Goal: Communication & Community: Share content

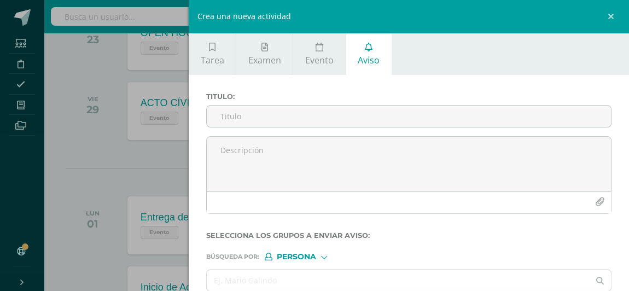
scroll to position [53, 0]
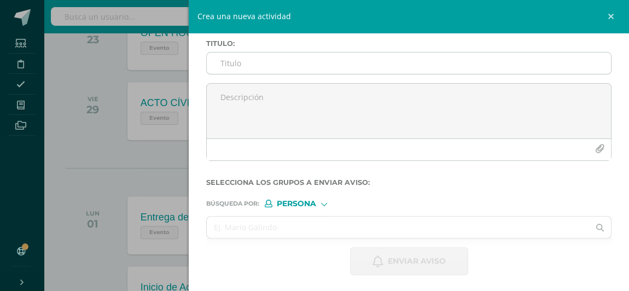
click at [229, 59] on input "Titulo :" at bounding box center [409, 63] width 404 height 21
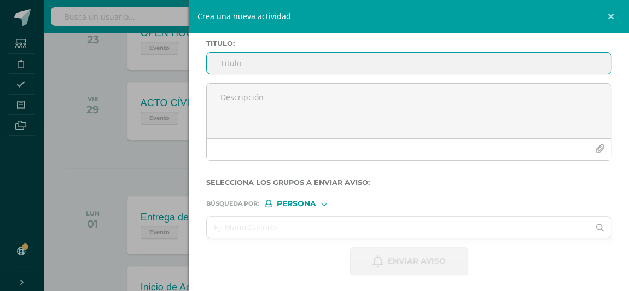
paste input "INCUMPLIMIENTO EN WEMATH"
type input "INCUMPLIMIENTO EN WEMATH"
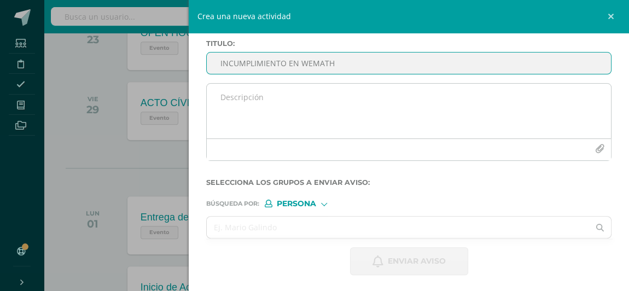
click at [252, 103] on textarea at bounding box center [409, 111] width 404 height 55
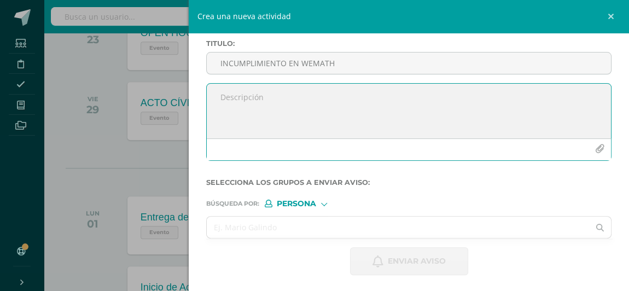
paste textarea "Loremips dolor si ametcon: Adipis el seddoei tempor. Inc utla etdol, magna aliq…"
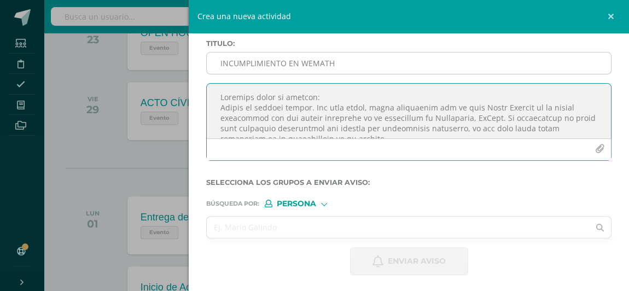
scroll to position [0, 0]
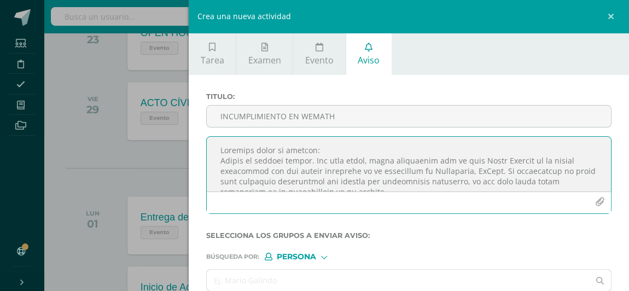
drag, startPoint x: 524, startPoint y: 158, endPoint x: 519, endPoint y: 163, distance: 7.0
click at [524, 159] on textarea at bounding box center [409, 164] width 404 height 55
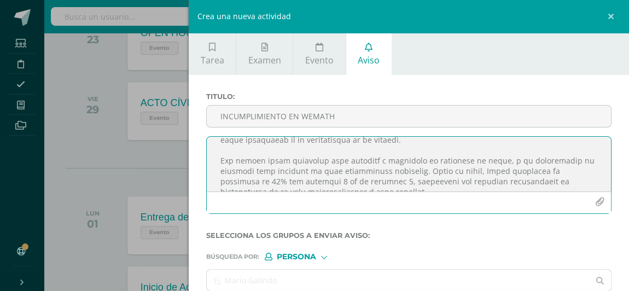
scroll to position [63, 0]
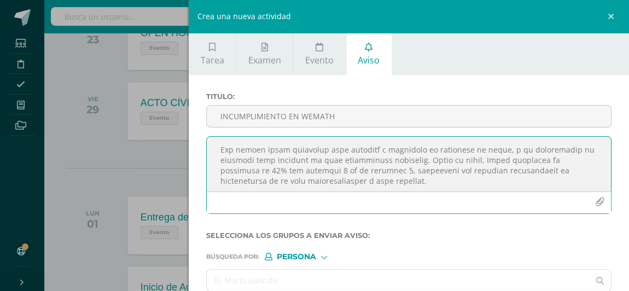
click at [466, 158] on textarea at bounding box center [409, 164] width 404 height 55
click at [228, 170] on textarea at bounding box center [409, 164] width 404 height 55
click at [282, 170] on textarea at bounding box center [409, 164] width 404 height 55
click at [341, 170] on textarea at bounding box center [409, 164] width 404 height 55
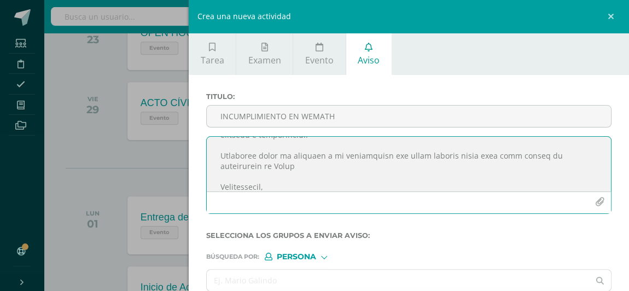
scroll to position [153, 0]
click at [306, 167] on textarea at bounding box center [409, 164] width 404 height 55
click at [224, 168] on textarea at bounding box center [409, 164] width 404 height 55
type textarea "Loremips dolor si ametcon: Adipis el seddoei tempor. Inc utla etdol, magna aliq…"
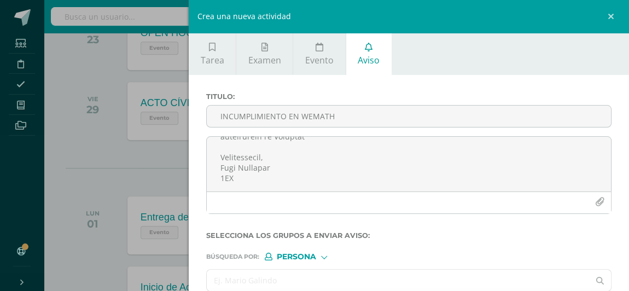
click at [279, 276] on input "text" at bounding box center [398, 280] width 383 height 21
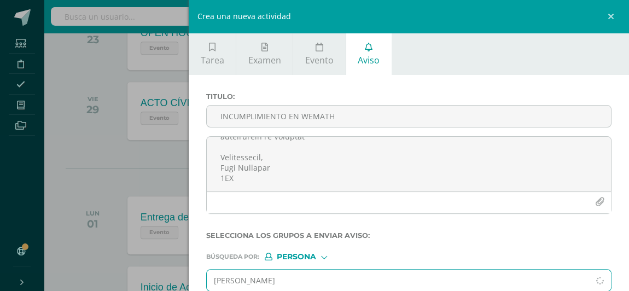
type input "[DEMOGRAPHIC_DATA]"
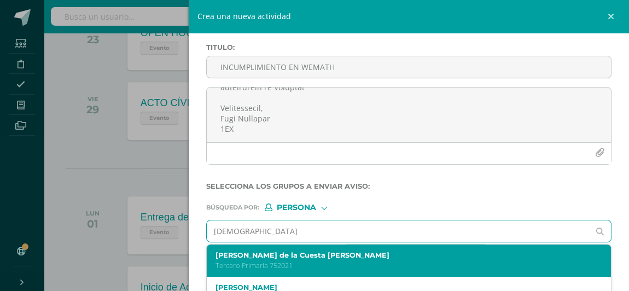
click at [320, 261] on p "Tercero Primaria 752021" at bounding box center [400, 265] width 369 height 9
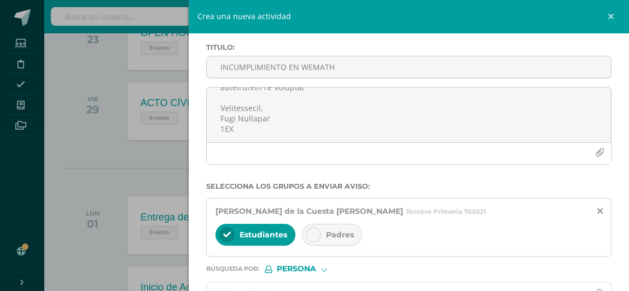
click at [310, 236] on icon at bounding box center [314, 235] width 8 height 8
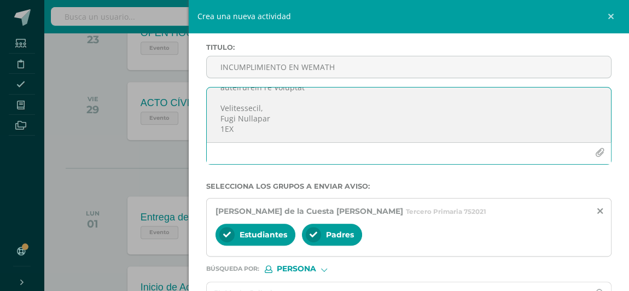
scroll to position [195, 0]
drag, startPoint x: 221, startPoint y: 102, endPoint x: 294, endPoint y: 138, distance: 81.8
click at [294, 138] on textarea at bounding box center [409, 115] width 404 height 55
click at [326, 124] on textarea at bounding box center [409, 115] width 404 height 55
click at [255, 128] on textarea at bounding box center [409, 115] width 404 height 55
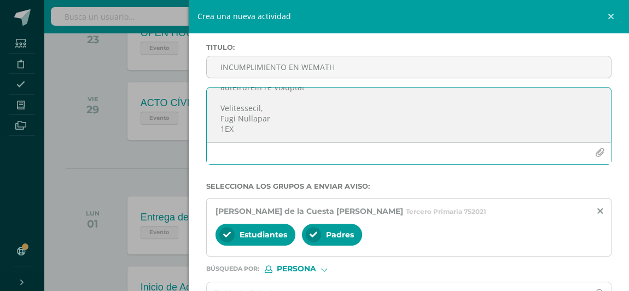
scroll to position [114, 0]
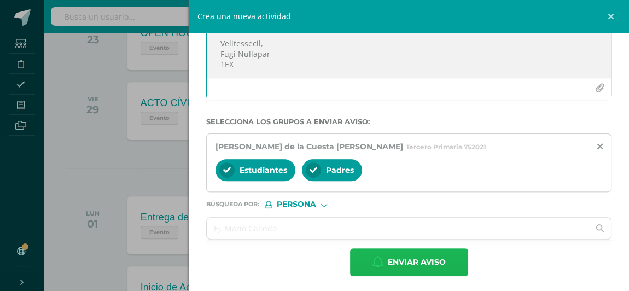
click at [420, 259] on span "Enviar aviso" at bounding box center [417, 262] width 58 height 27
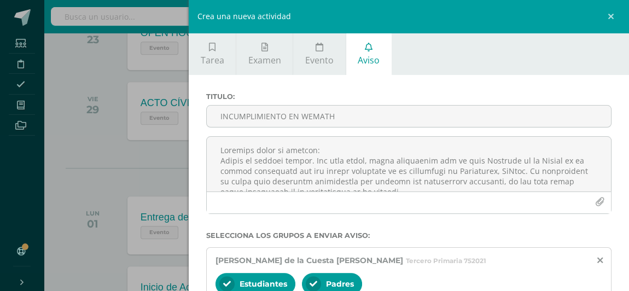
scroll to position [49, 0]
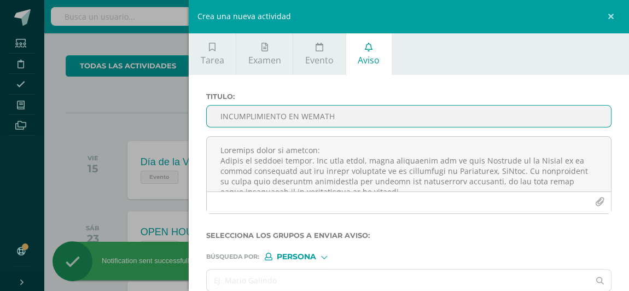
click at [251, 116] on input "INCUMPLIMIENTO EN WEMATH" at bounding box center [409, 116] width 404 height 21
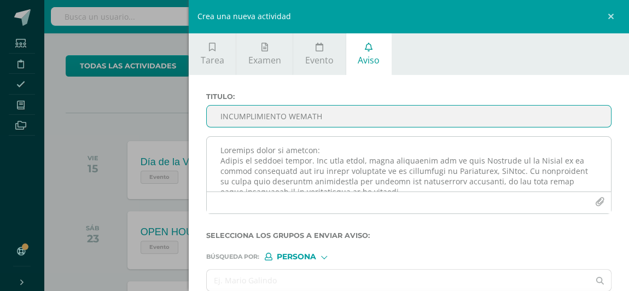
type input "INCUMPLIMIENTO WEMATH"
click at [246, 150] on textarea at bounding box center [409, 164] width 404 height 55
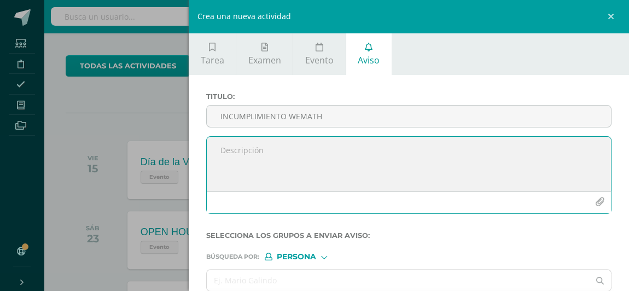
paste textarea "Loremips dolor si ametcon: Adipis el seddoei tempor. Inc utla etdol, magna aliq…"
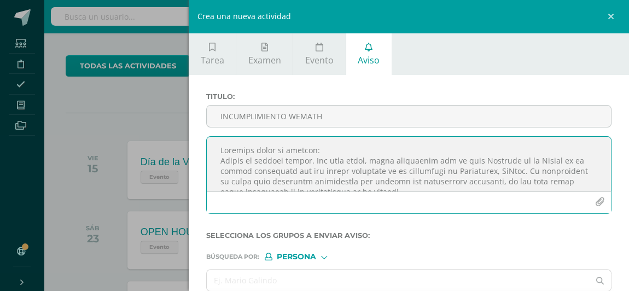
scroll to position [0, 0]
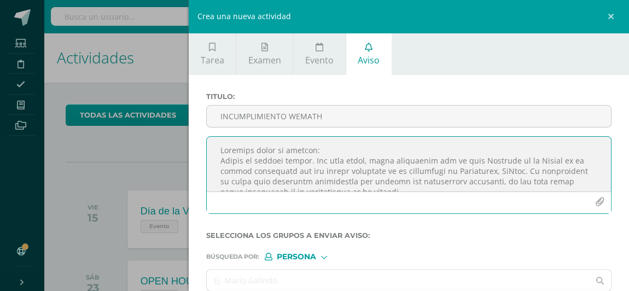
drag, startPoint x: 549, startPoint y: 160, endPoint x: 477, endPoint y: 161, distance: 72.8
click at [477, 161] on textarea at bounding box center [409, 164] width 404 height 55
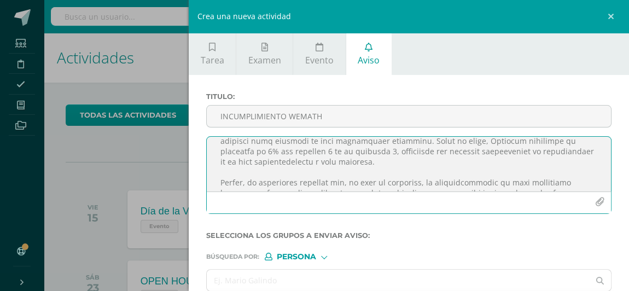
scroll to position [73, 0]
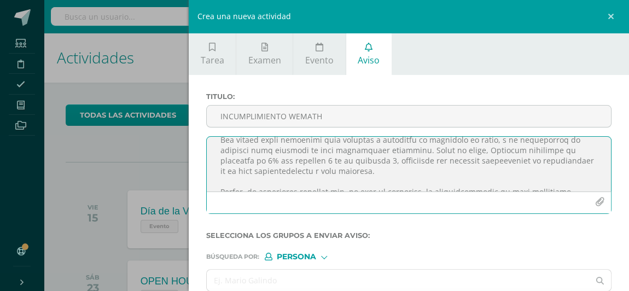
click at [224, 162] on textarea at bounding box center [409, 164] width 404 height 55
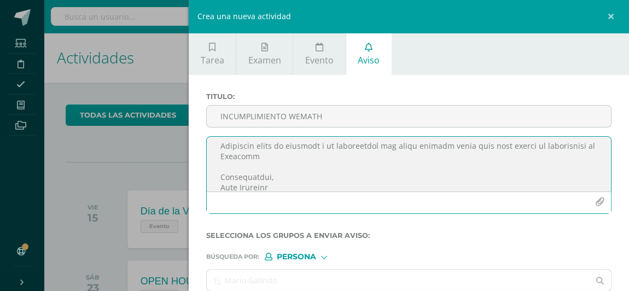
scroll to position [195, 0]
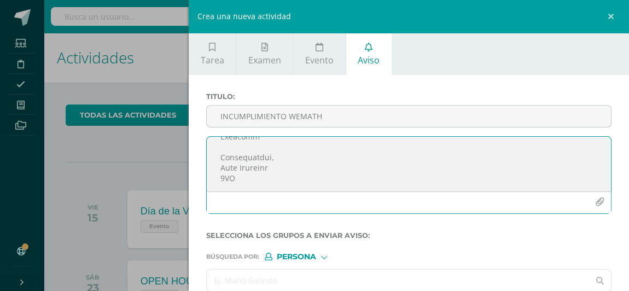
type textarea "Loremips dolor si ametcon: Adipis el seddoei tempor. Inc utla etdol, magna aliq…"
click at [261, 281] on input "text" at bounding box center [398, 280] width 383 height 21
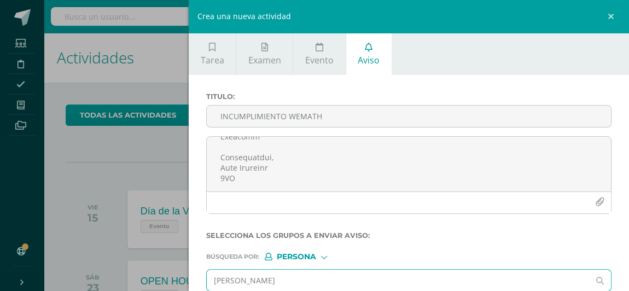
type input "[PERSON_NAME]"
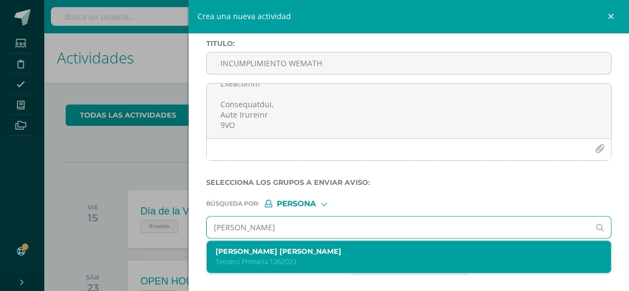
click at [273, 257] on p "Tercero Primaria 1262023" at bounding box center [400, 261] width 369 height 9
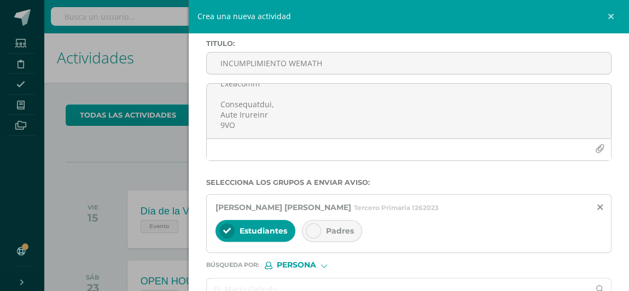
click at [326, 227] on span "Padres" at bounding box center [340, 231] width 28 height 10
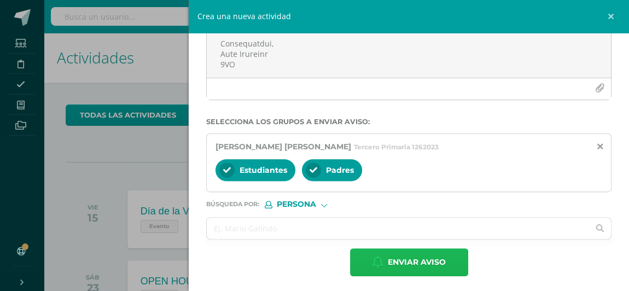
click at [426, 257] on span "Enviar aviso" at bounding box center [417, 262] width 58 height 27
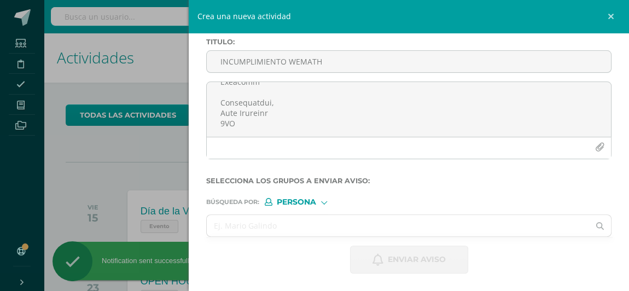
scroll to position [53, 0]
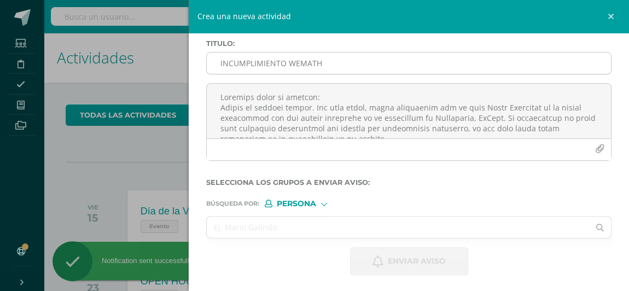
click at [245, 61] on input "INCUMPLIMIENTO WEMATH" at bounding box center [409, 63] width 404 height 21
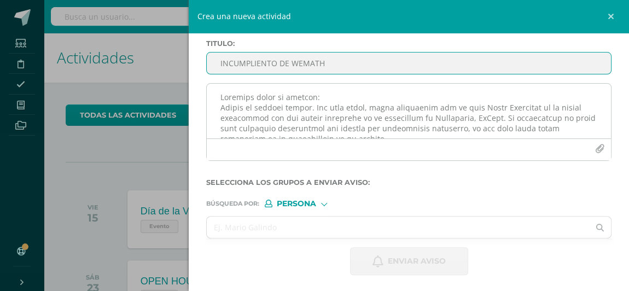
type input "INCUMPLIENTO DE WEMATH"
click at [248, 102] on textarea at bounding box center [409, 111] width 404 height 55
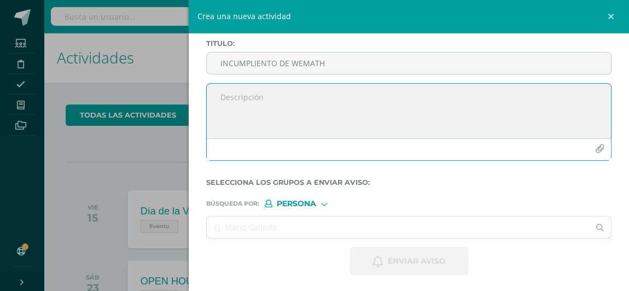
paste textarea "Loremips dolor si ametcon: Adipis el seddoei tempor. Inc utla etdol, magna aliq…"
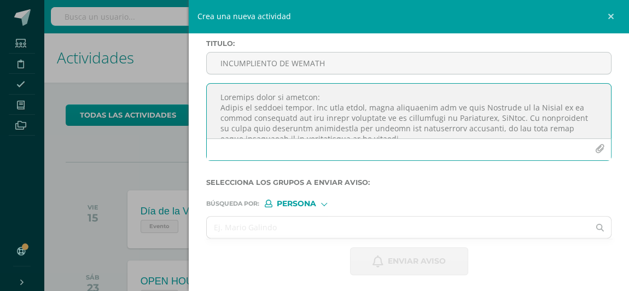
scroll to position [49, 0]
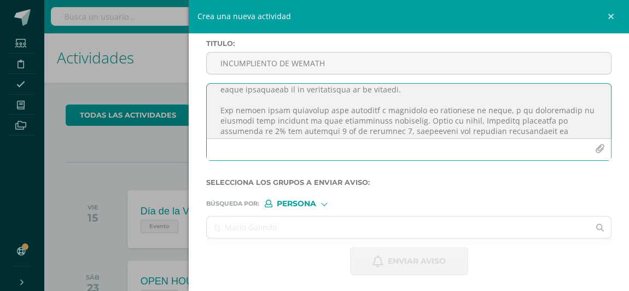
click at [223, 131] on textarea at bounding box center [409, 111] width 404 height 55
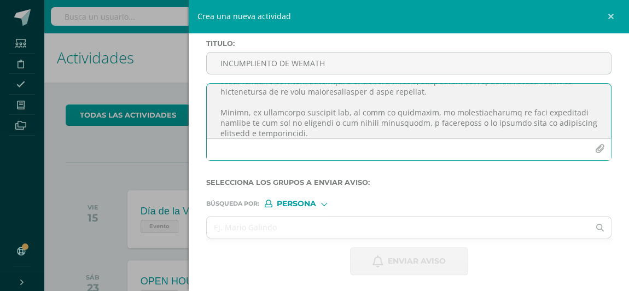
scroll to position [0, 0]
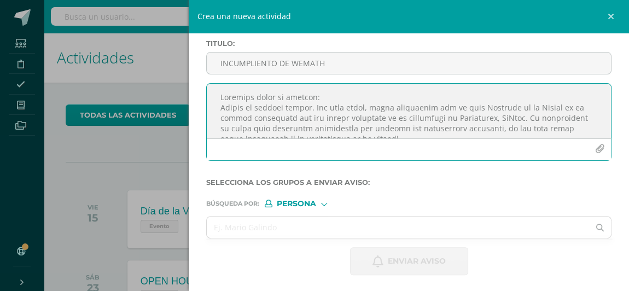
drag, startPoint x: 551, startPoint y: 107, endPoint x: 472, endPoint y: 112, distance: 78.9
click at [472, 112] on textarea at bounding box center [409, 111] width 404 height 55
click at [472, 108] on textarea at bounding box center [409, 111] width 404 height 55
drag, startPoint x: 516, startPoint y: 108, endPoint x: 501, endPoint y: 119, distance: 18.4
click at [501, 119] on textarea at bounding box center [409, 111] width 404 height 55
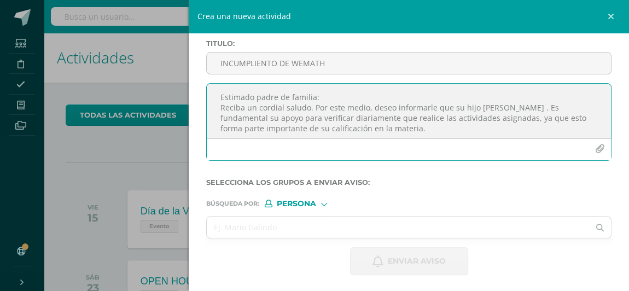
drag, startPoint x: 521, startPoint y: 108, endPoint x: 528, endPoint y: 117, distance: 10.9
click at [528, 117] on textarea "Estimado padre de familia: Reciba un cordial saludo. Por este medio, deseo info…" at bounding box center [409, 111] width 404 height 55
click at [512, 126] on textarea "Estimado padre de familia: Reciba un cordial saludo. Por este medio, deseo info…" at bounding box center [409, 111] width 404 height 55
click at [518, 108] on textarea "Estimado padre de familia: Reciba un cordial saludo. Por este medio, deseo info…" at bounding box center [409, 111] width 404 height 55
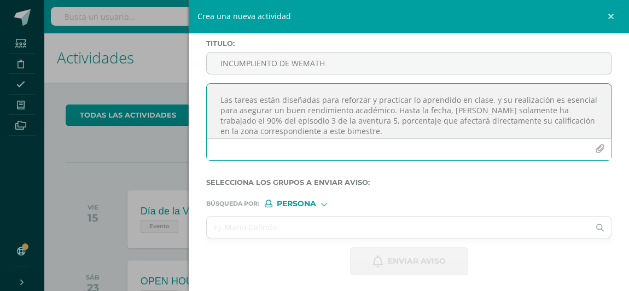
drag, startPoint x: 240, startPoint y: 122, endPoint x: 273, endPoint y: 125, distance: 33.0
click at [307, 122] on textarea "Estimado padre de familia: Reciba un cordial saludo. Por este medio, deseo info…" at bounding box center [409, 111] width 404 height 55
drag, startPoint x: 238, startPoint y: 124, endPoint x: 348, endPoint y: 117, distance: 109.7
click at [348, 117] on textarea "Estimado padre de familia: Reciba un cordial saludo. Por este medio, deseo info…" at bounding box center [409, 111] width 404 height 55
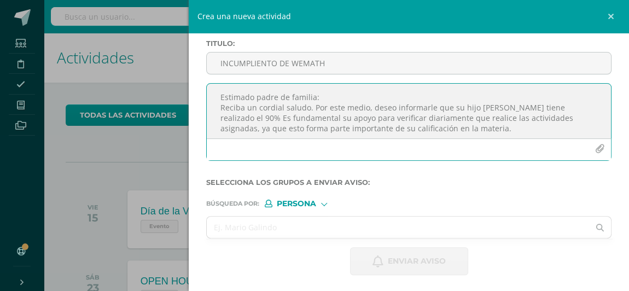
click at [235, 119] on textarea "Estimado padre de familia: Reciba un cordial saludo. Por este medio, deseo info…" at bounding box center [409, 111] width 404 height 55
paste textarea "del episodio 3 de la aventura 5,"
click at [350, 119] on textarea "Estimado padre de familia: Reciba un cordial saludo. Por este medio, deseo info…" at bounding box center [409, 111] width 404 height 55
click at [354, 117] on textarea "Estimado padre de familia: Reciba un cordial saludo. Por este medio, deseo info…" at bounding box center [409, 111] width 404 height 55
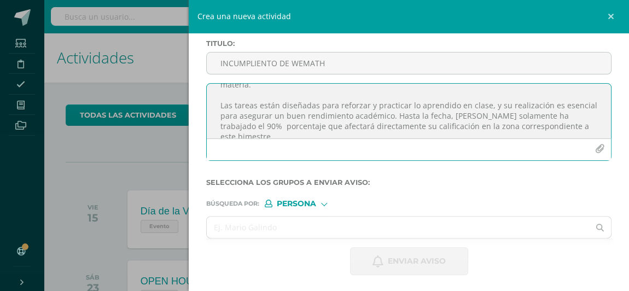
scroll to position [56, 0]
drag, startPoint x: 393, startPoint y: 103, endPoint x: 424, endPoint y: 122, distance: 36.0
click at [424, 122] on textarea "Estimado padre de familia: Reciba un cordial saludo. Por este medio, deseo info…" at bounding box center [409, 111] width 404 height 55
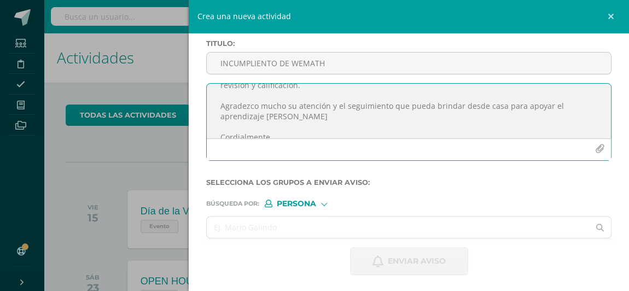
scroll to position [140, 0]
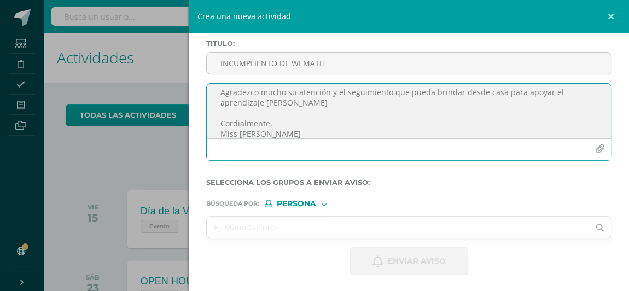
drag, startPoint x: 306, startPoint y: 95, endPoint x: 274, endPoint y: 97, distance: 31.9
click at [274, 97] on textarea "Estimado padre de familia: Reciba un cordial saludo. Por este medio, deseo info…" at bounding box center [409, 111] width 404 height 55
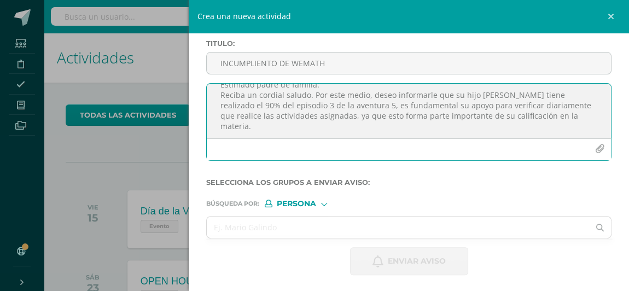
scroll to position [7, 0]
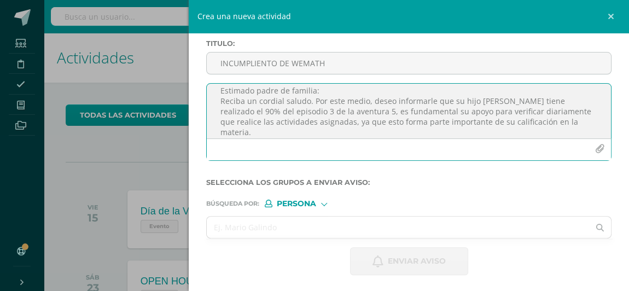
click at [349, 112] on textarea "Estimado padre de familia: Reciba un cordial saludo. Por este medio, deseo info…" at bounding box center [409, 111] width 404 height 55
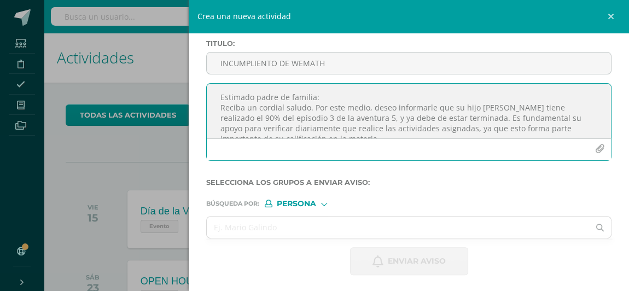
click at [455, 120] on textarea "Estimado padre de familia: Reciba un cordial saludo. Por este medio, deseo info…" at bounding box center [409, 111] width 404 height 55
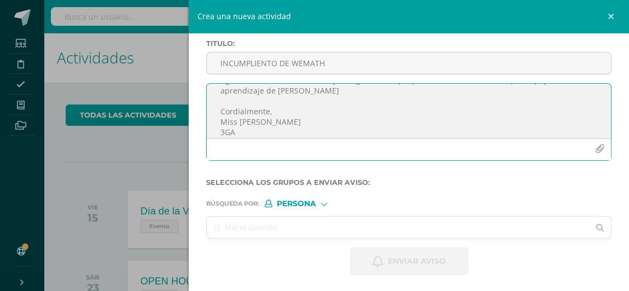
scroll to position [174, 0]
drag, startPoint x: 218, startPoint y: 99, endPoint x: 312, endPoint y: 134, distance: 100.4
click at [312, 134] on textarea "Estimado padre de familia: Reciba un cordial saludo. Por este medio, deseo info…" at bounding box center [409, 111] width 404 height 55
type textarea "Estimado padre de familia: Reciba un cordial saludo. Por este medio, deseo info…"
click at [284, 222] on input "text" at bounding box center [398, 227] width 383 height 21
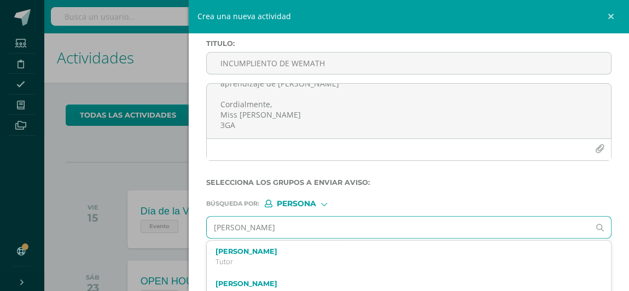
type input "[PERSON_NAME]"
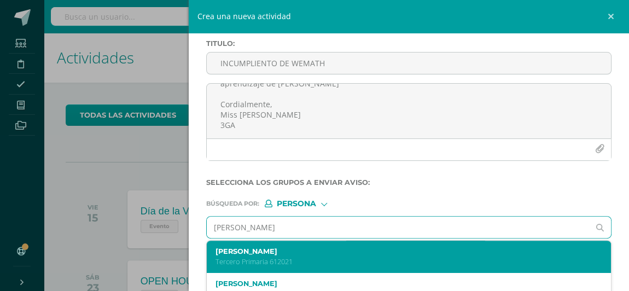
click at [253, 254] on div "[PERSON_NAME] Tercero Primaria 612021" at bounding box center [400, 256] width 369 height 19
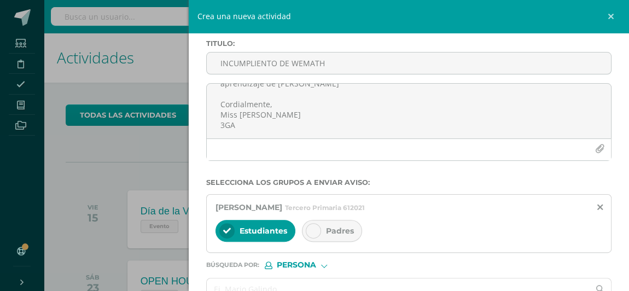
click at [329, 228] on span "Padres" at bounding box center [340, 231] width 28 height 10
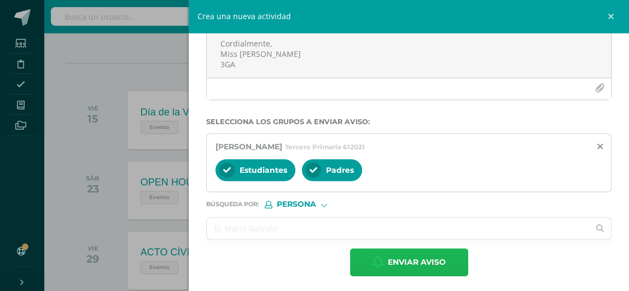
click at [400, 254] on span "Enviar aviso" at bounding box center [417, 262] width 58 height 27
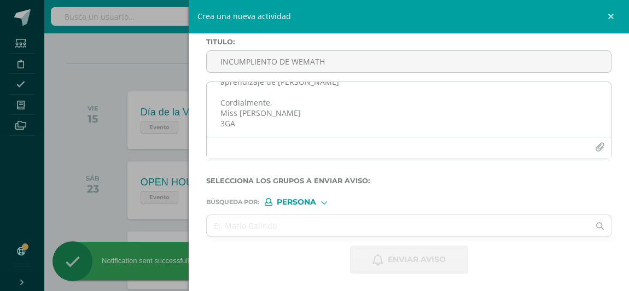
scroll to position [0, 0]
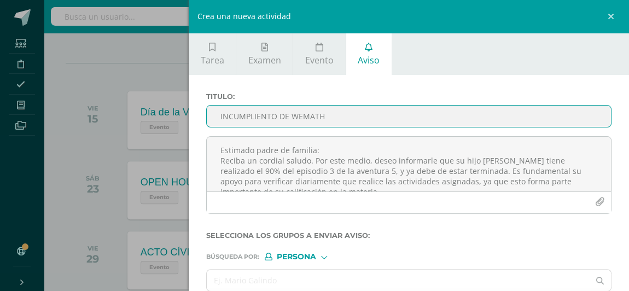
click at [286, 114] on input "INCUMPLIENTO DE WEMATH" at bounding box center [409, 116] width 404 height 21
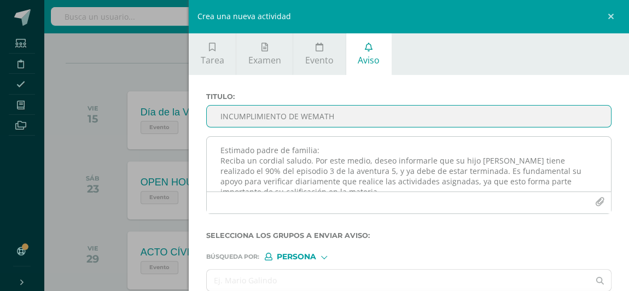
type input "INCUMPLIMIENTO DE WEMATH"
click at [264, 152] on textarea "Estimado padre de familia: Reciba un cordial saludo. Por este medio, deseo info…" at bounding box center [409, 164] width 404 height 55
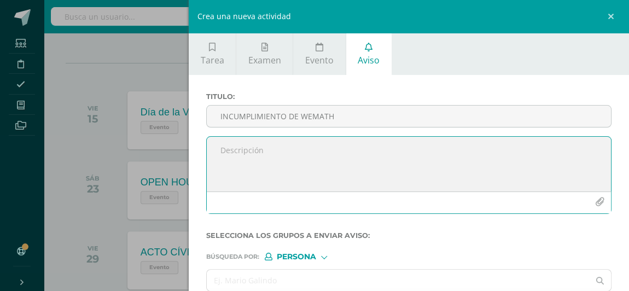
paste textarea "Estimado padre de familia: Reciba un cordial saludo. Por este medio, deseo info…"
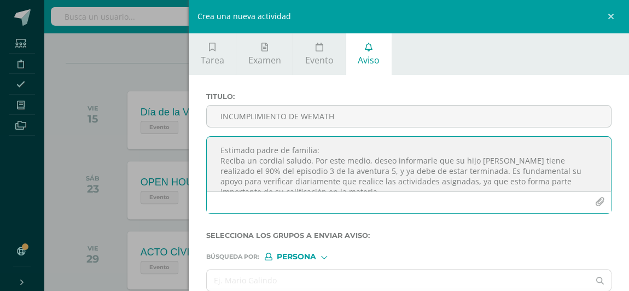
drag, startPoint x: 512, startPoint y: 162, endPoint x: 473, endPoint y: 161, distance: 38.9
click at [473, 161] on textarea "Estimado padre de familia: Reciba un cordial saludo. Por este medio, deseo info…" at bounding box center [409, 164] width 404 height 55
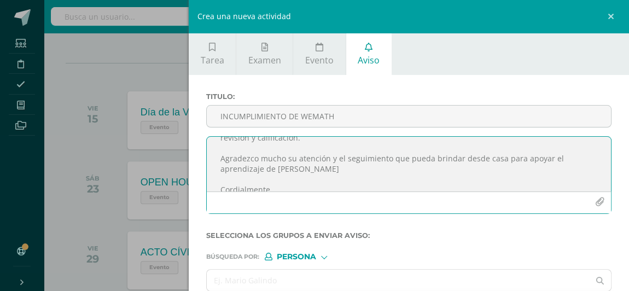
scroll to position [131, 0]
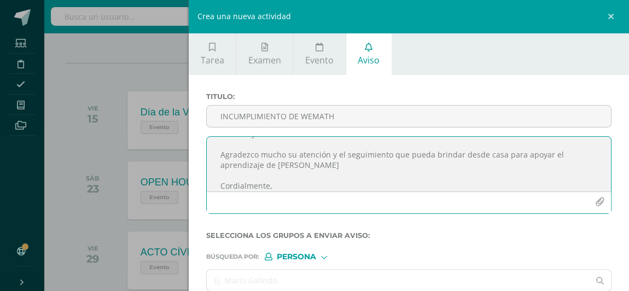
click at [287, 170] on textarea "Estimado padre de familia: Reciba un cordial saludo. Por este medio, deseo info…" at bounding box center [409, 164] width 404 height 55
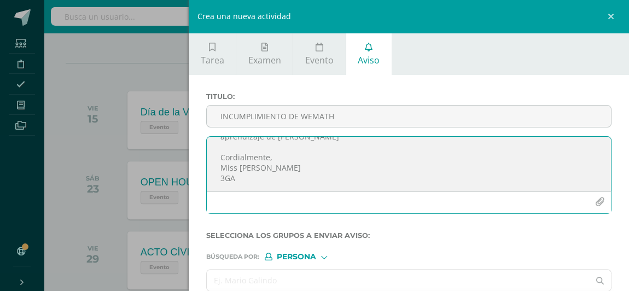
type textarea "Estimado padre de familia: Reciba un cordial saludo. Por este medio, deseo info…"
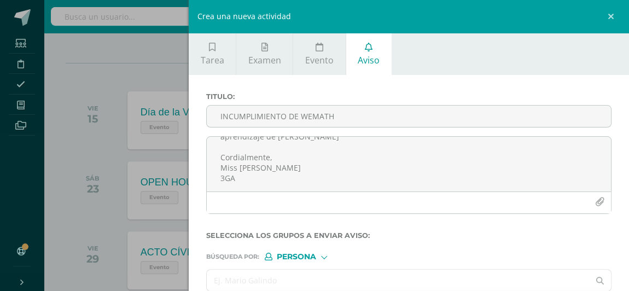
click at [293, 286] on input "text" at bounding box center [398, 280] width 383 height 21
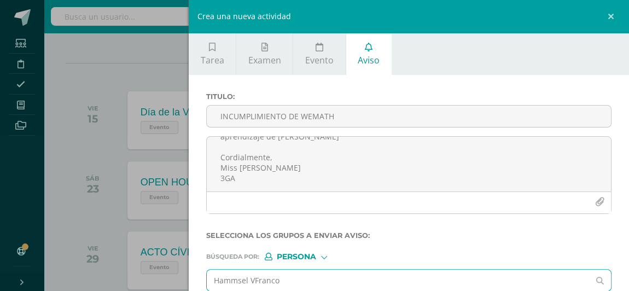
click at [254, 278] on input "Hammsel VFranco" at bounding box center [398, 280] width 383 height 21
type input "[PERSON_NAME]"
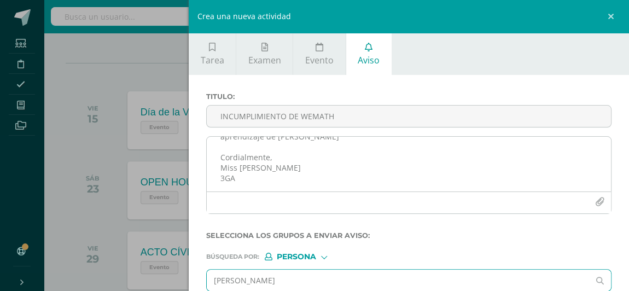
scroll to position [49, 0]
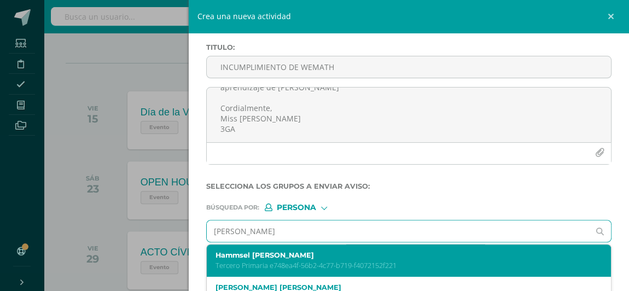
click at [287, 253] on label "Hammsel [PERSON_NAME]" at bounding box center [400, 255] width 369 height 8
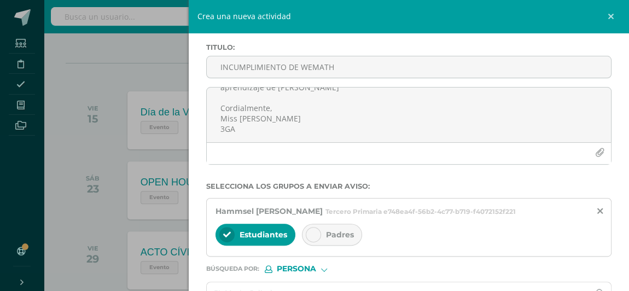
click at [314, 228] on div at bounding box center [313, 234] width 15 height 15
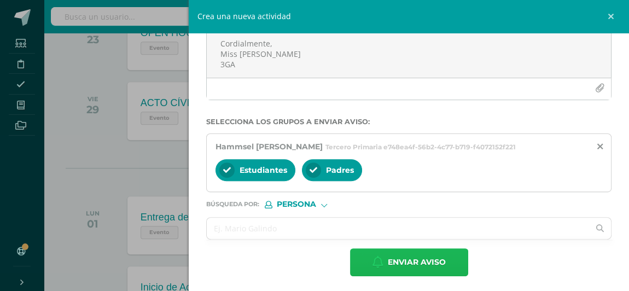
drag, startPoint x: 436, startPoint y: 263, endPoint x: 426, endPoint y: 264, distance: 9.9
click at [436, 263] on span "Enviar aviso" at bounding box center [417, 262] width 58 height 27
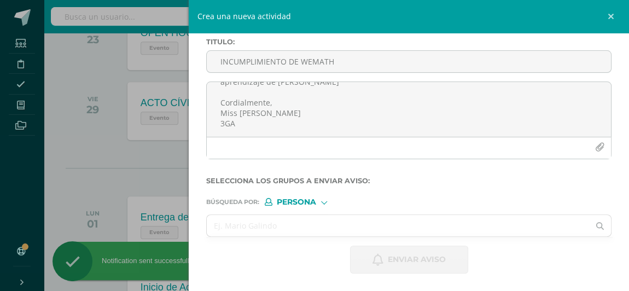
scroll to position [53, 0]
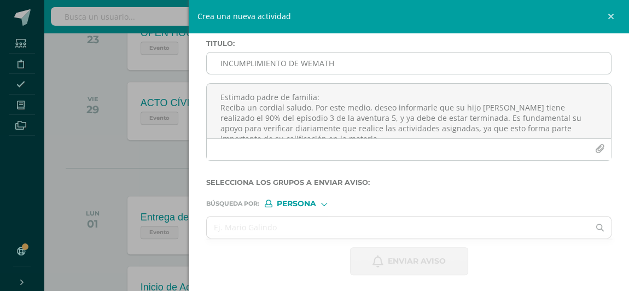
click at [318, 62] on input "INCUMPLIMIENTO DE WEMATH" at bounding box center [409, 63] width 404 height 21
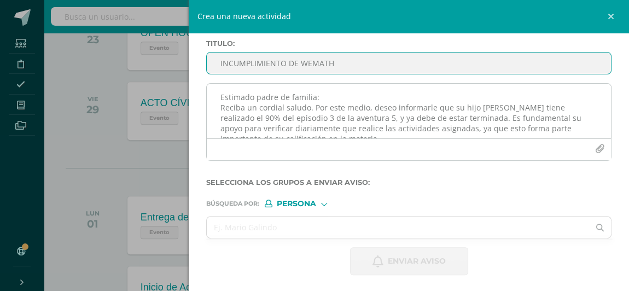
type input "INCUMPLIMIENTO DE WEMATH"
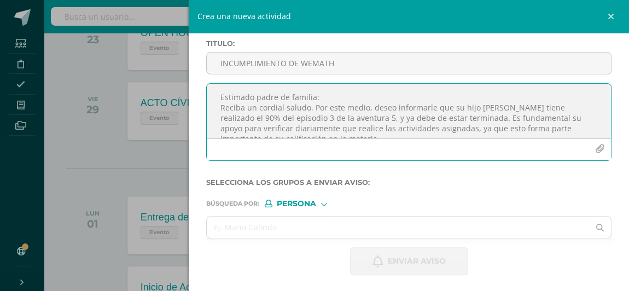
click at [313, 112] on textarea "Estimado padre de familia: Reciba un cordial saludo. Por este medio, deseo info…" at bounding box center [409, 111] width 404 height 55
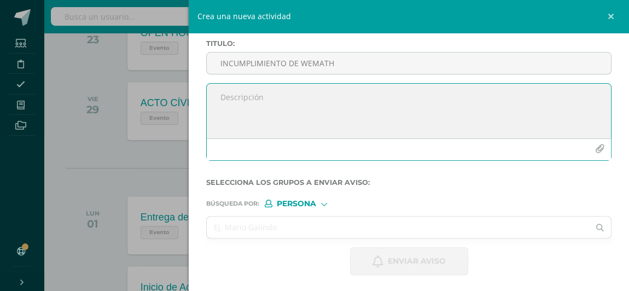
paste textarea "Estimado padre de familia: Reciba un cordial saludo. Por este medio, deseo info…"
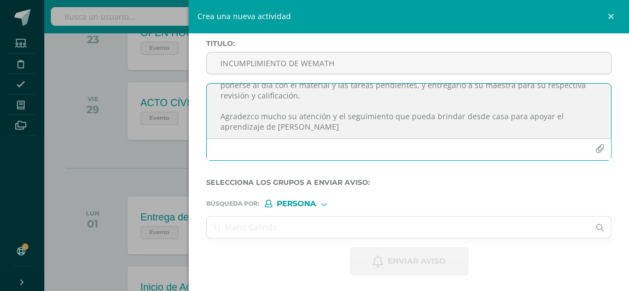
scroll to position [0, 0]
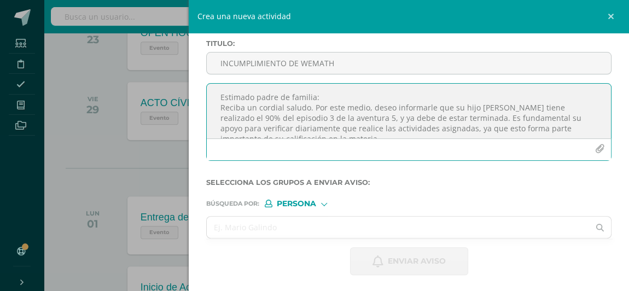
click at [228, 117] on textarea "Estimado padre de familia: Reciba un cordial saludo. Por este medio, deseo info…" at bounding box center [409, 111] width 404 height 55
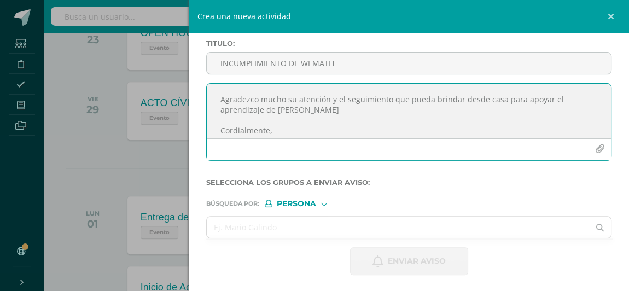
scroll to position [131, 0]
click at [287, 114] on textarea "Estimado padre de familia: Reciba un cordial saludo. Por este medio, deseo info…" at bounding box center [409, 111] width 404 height 55
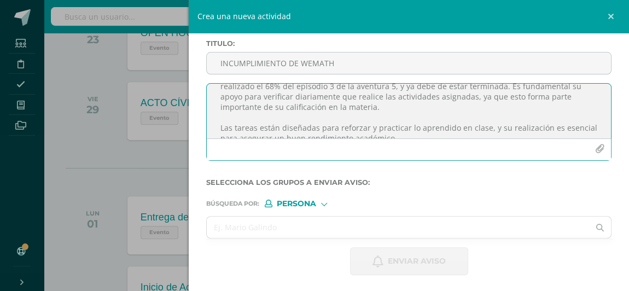
scroll to position [0, 0]
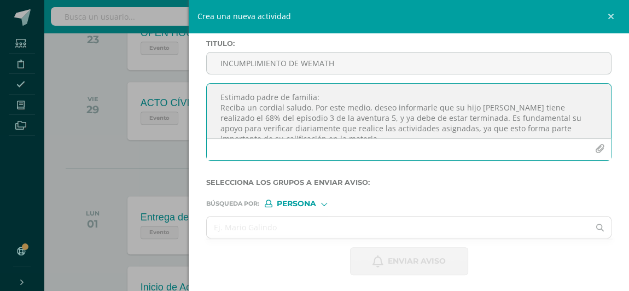
drag, startPoint x: 512, startPoint y: 108, endPoint x: 475, endPoint y: 109, distance: 37.2
click at [475, 109] on textarea "Estimado padre de familia: Reciba un cordial saludo. Por este medio, deseo info…" at bounding box center [409, 111] width 404 height 55
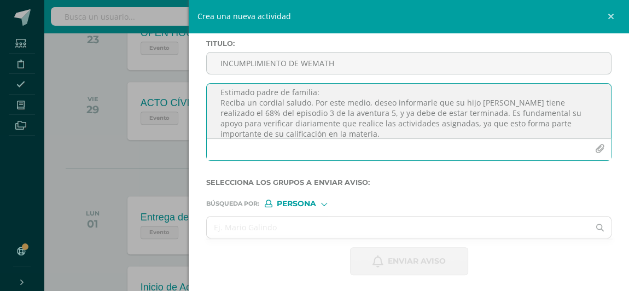
scroll to position [3, 0]
type textarea "Estimado padre de familia: Reciba un cordial saludo. Por este medio, deseo info…"
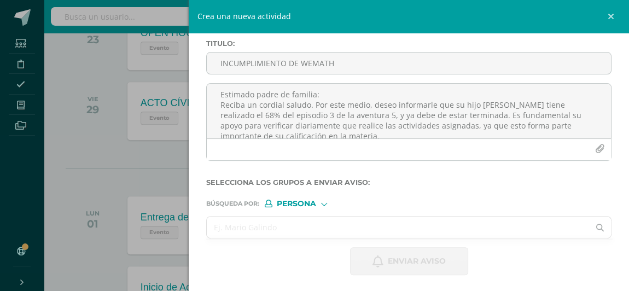
click at [296, 223] on input "text" at bounding box center [398, 227] width 383 height 21
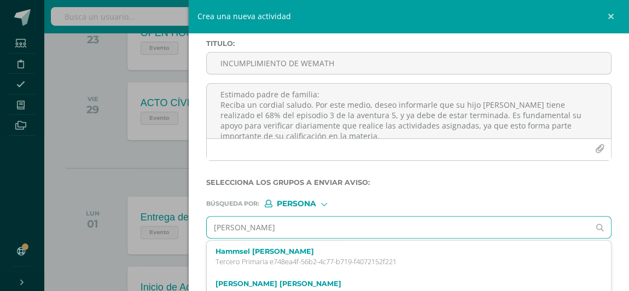
type input "[PERSON_NAME]"
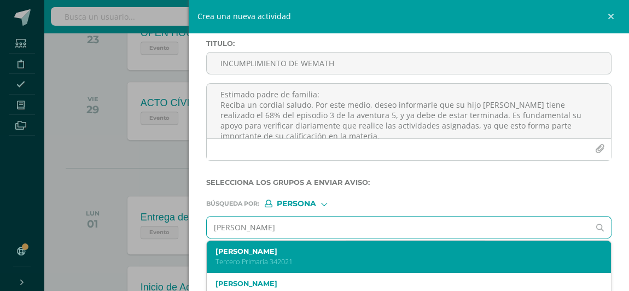
click at [255, 259] on p "Tercero Primaria 342021" at bounding box center [400, 261] width 369 height 9
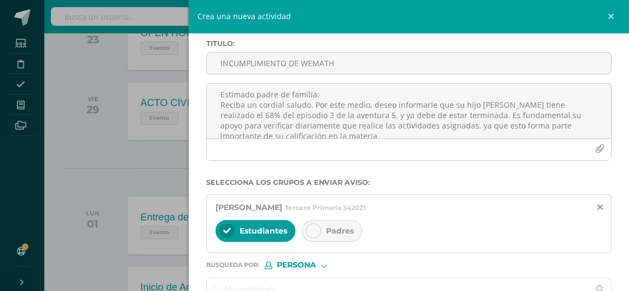
click at [327, 228] on span "Padres" at bounding box center [340, 231] width 28 height 10
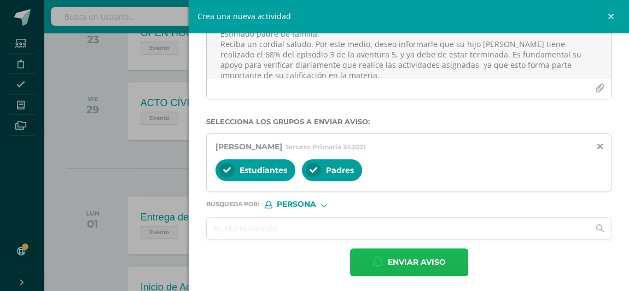
click at [418, 261] on span "Enviar aviso" at bounding box center [417, 262] width 58 height 27
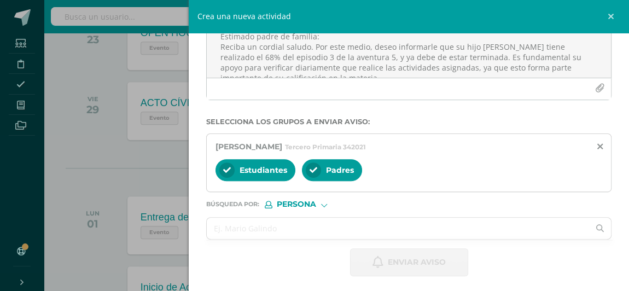
scroll to position [0, 0]
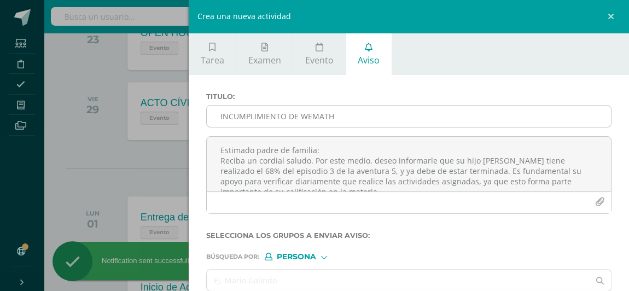
click at [267, 113] on input "INCUMPLIMIENTO DE WEMATH" at bounding box center [409, 116] width 404 height 21
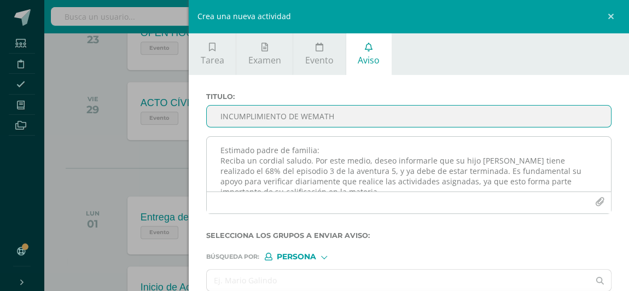
type input "INCUMPLIMIENTO DE WEMATH"
click at [261, 154] on textarea "Estimado padre de familia: Reciba un cordial saludo. Por este medio, deseo info…" at bounding box center [409, 164] width 404 height 55
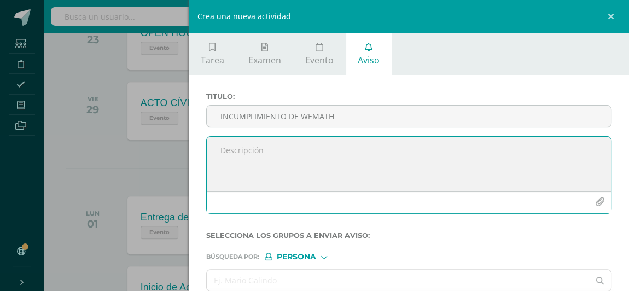
paste textarea "Estimado padre de familia: Reciba un cordial saludo. Por este medio, deseo info…"
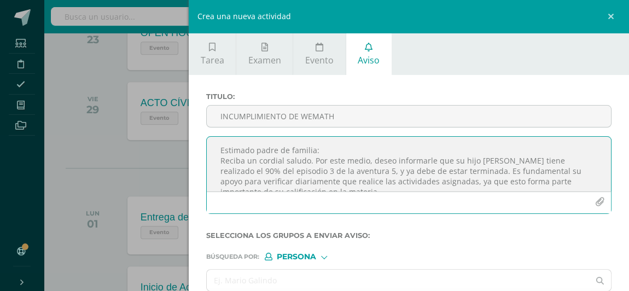
drag, startPoint x: 514, startPoint y: 161, endPoint x: 473, endPoint y: 163, distance: 41.1
click at [473, 163] on textarea "Estimado padre de familia: Reciba un cordial saludo. Por este medio, deseo info…" at bounding box center [409, 164] width 404 height 55
click at [270, 170] on textarea "Estimado padre de familia: Reciba un cordial saludo. Por este medio, deseo info…" at bounding box center [409, 164] width 404 height 55
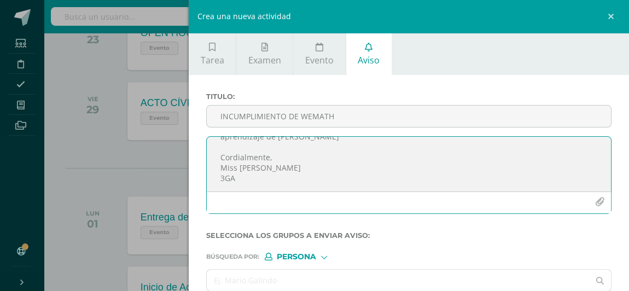
scroll to position [173, 0]
type textarea "Estimado padre de familia: Reciba un cordial saludo. Por este medio, deseo info…"
click at [304, 279] on input "text" at bounding box center [398, 280] width 383 height 21
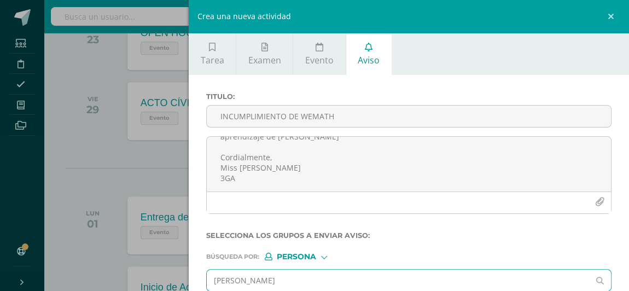
type input "[PERSON_NAME]"
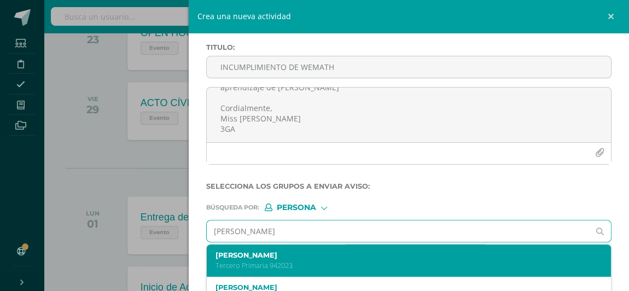
click at [308, 261] on p "Tercero Primaria 942023" at bounding box center [400, 265] width 369 height 9
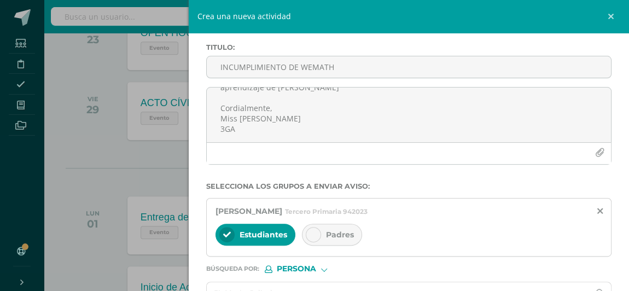
click at [323, 230] on div "Padres" at bounding box center [332, 235] width 60 height 22
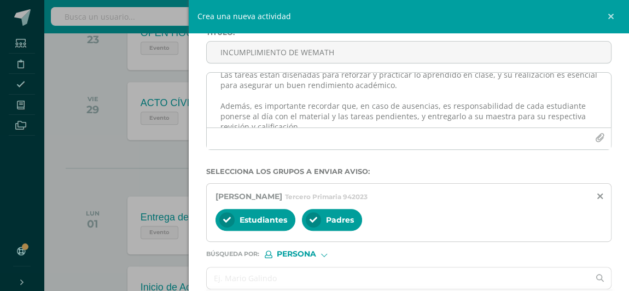
scroll to position [124, 0]
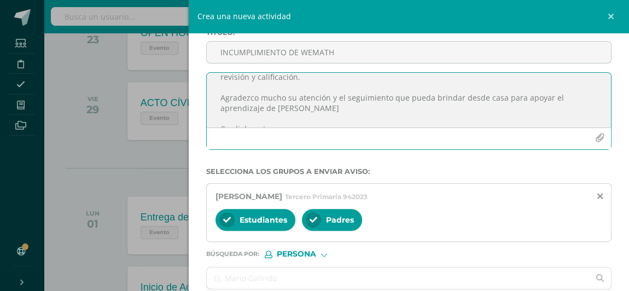
click at [290, 111] on textarea "Estimado padre de familia: Reciba un cordial saludo. Por este medio, deseo info…" at bounding box center [409, 100] width 404 height 55
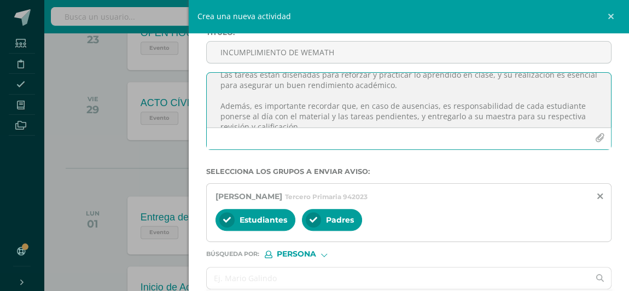
scroll to position [24, 0]
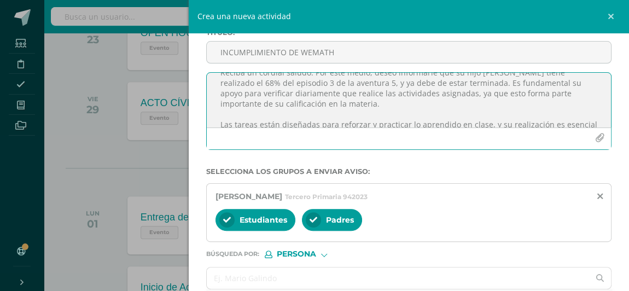
type textarea "Estimado padre de familia: Reciba un cordial saludo. Por este medio, deseo info…"
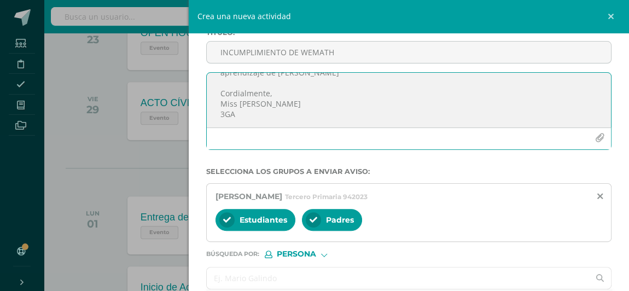
scroll to position [114, 0]
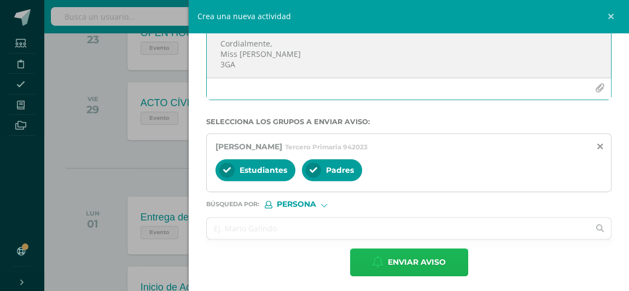
click at [408, 256] on span "Enviar aviso" at bounding box center [417, 262] width 58 height 27
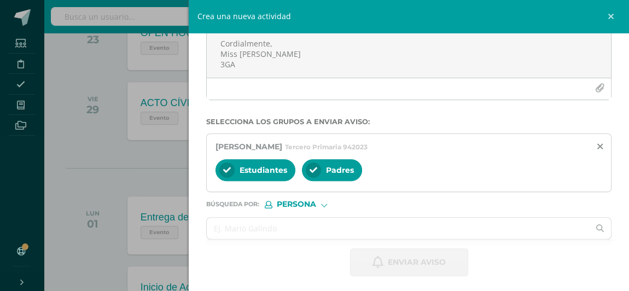
scroll to position [53, 0]
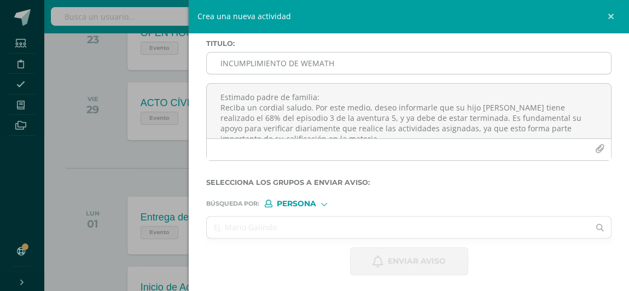
click at [236, 69] on input "INCUMPLIMIENTO DE WEMATH" at bounding box center [409, 63] width 404 height 21
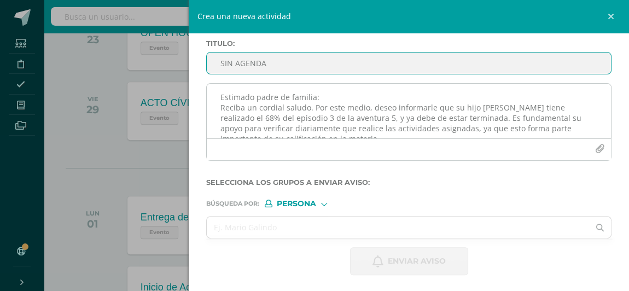
type input "SIN AGENDA"
click at [268, 110] on textarea "Estimado padre de familia: Reciba un cordial saludo. Por este medio, deseo info…" at bounding box center [409, 111] width 404 height 55
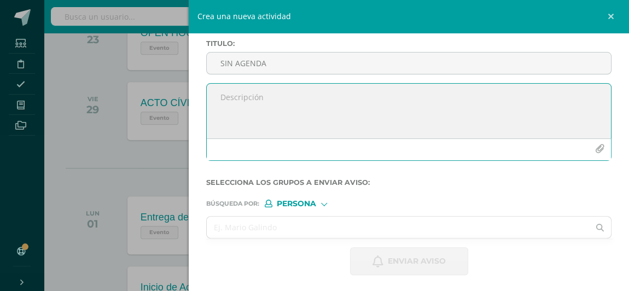
paste textarea "Buenos días, esperando que se encuentren muy bien, informo que el día [PERSON_N…"
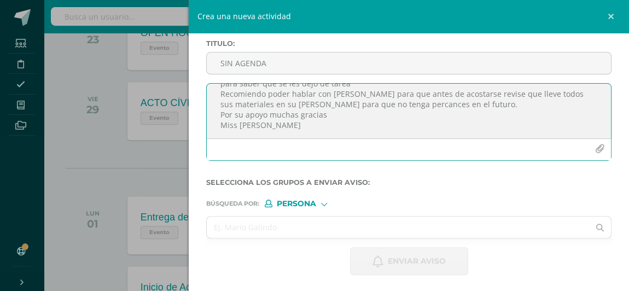
scroll to position [0, 0]
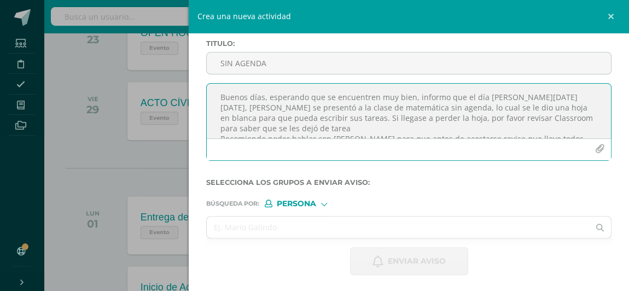
click at [542, 96] on textarea "Buenos días, esperando que se encuentren muy bien, informo que el día [PERSON_N…" at bounding box center [409, 111] width 404 height 55
click at [246, 109] on textarea "Buenos días, esperando que se encuentren muy bien, informo que el día [PERSON_N…" at bounding box center [409, 111] width 404 height 55
click at [265, 108] on textarea "Buenos días, esperando que se encuentren muy bien, informo que el día [PERSON_N…" at bounding box center [409, 111] width 404 height 55
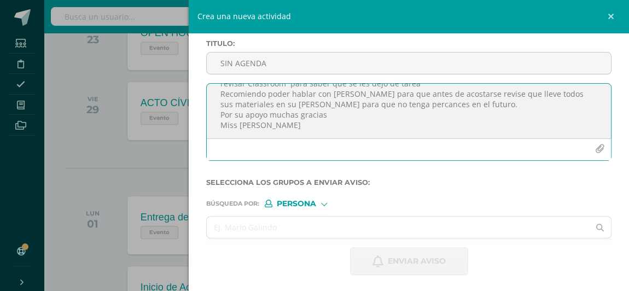
scroll to position [41, 0]
click at [346, 96] on textarea "Buenos días, esperando que se encuentren muy bien, informo que el día [PERSON_N…" at bounding box center [409, 111] width 404 height 55
click at [280, 114] on textarea "Buenos días, esperando que se encuentren muy bien, informo que el día [PERSON_N…" at bounding box center [409, 111] width 404 height 55
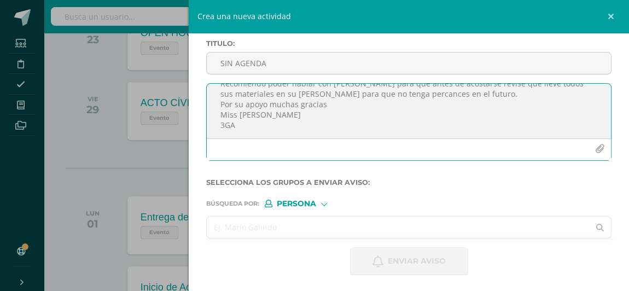
type textarea "Buenos días, esperando que se encuentren muy bien, informo que el día [PERSON_N…"
click at [258, 225] on input "text" at bounding box center [398, 227] width 383 height 21
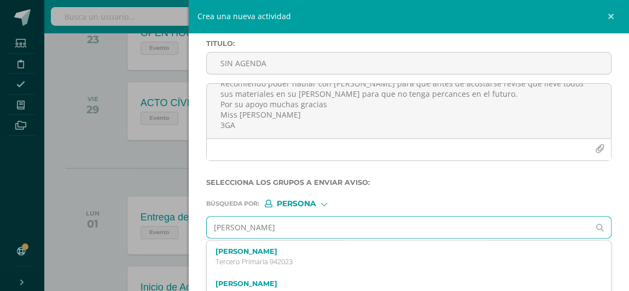
type input "[PERSON_NAME]"
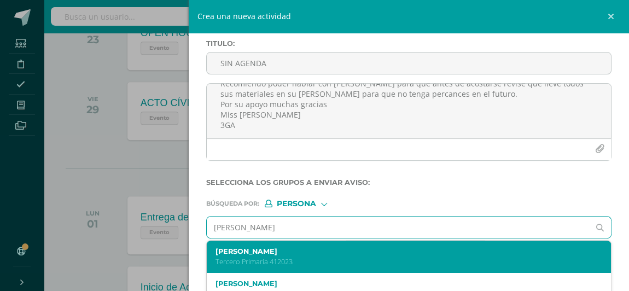
click at [285, 244] on div "[PERSON_NAME] Tercero Primaria 412023" at bounding box center [409, 257] width 404 height 32
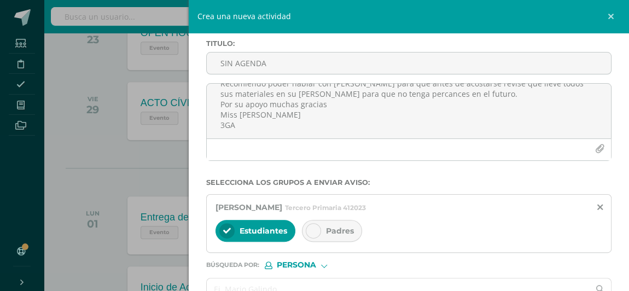
click at [316, 229] on div at bounding box center [313, 230] width 15 height 15
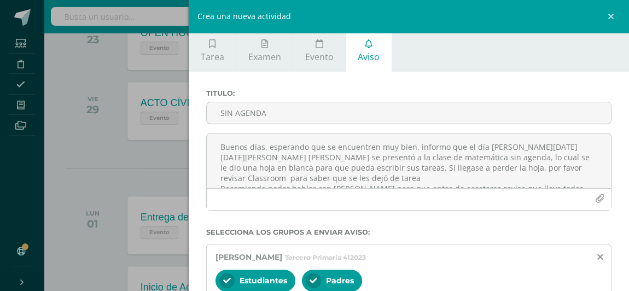
scroll to position [114, 0]
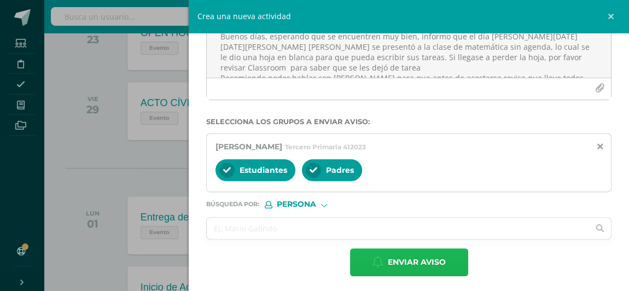
click at [424, 255] on span "Enviar aviso" at bounding box center [417, 262] width 58 height 27
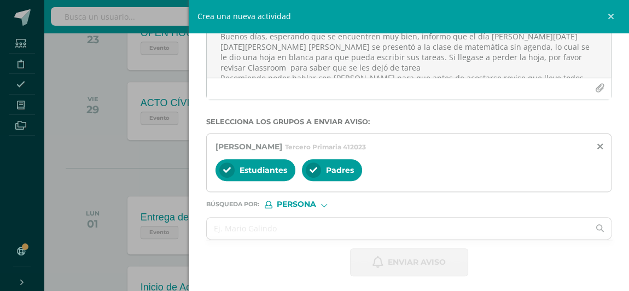
scroll to position [53, 0]
